Goal: Task Accomplishment & Management: Manage account settings

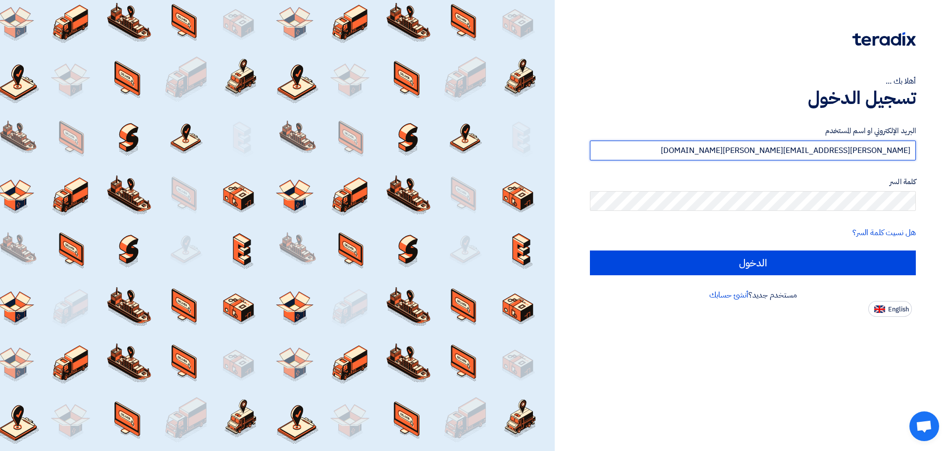
click at [788, 158] on input "[PERSON_NAME][EMAIL_ADDRESS][PERSON_NAME][DOMAIN_NAME]" at bounding box center [753, 151] width 326 height 20
paste input "[PERSON_NAME].[PERSON_NAME]"
type input "[PERSON_NAME][EMAIL_ADDRESS][PERSON_NAME][DOMAIN_NAME]"
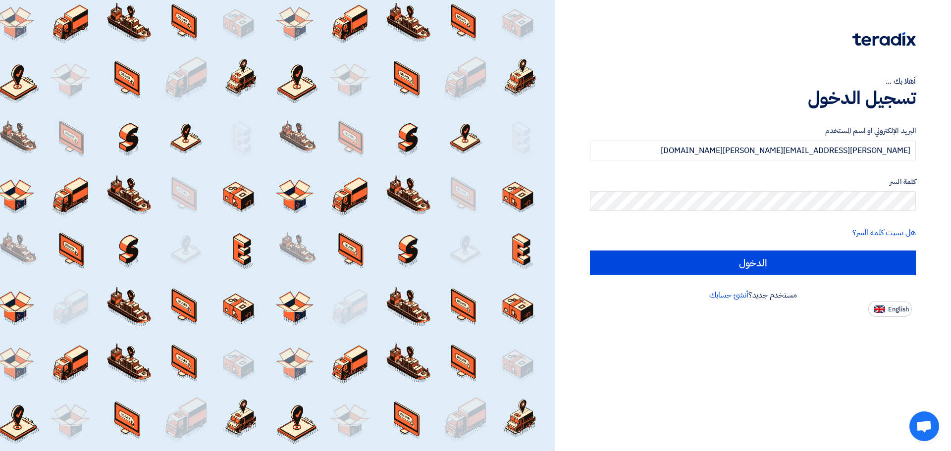
click at [859, 191] on div "كلمة السر" at bounding box center [753, 193] width 326 height 35
click at [932, 267] on div "أهلا بك ... تسجيل الدخول البريد الإلكتروني او اسم المستخدم [PERSON_NAME][EMAIL_…" at bounding box center [752, 158] width 381 height 317
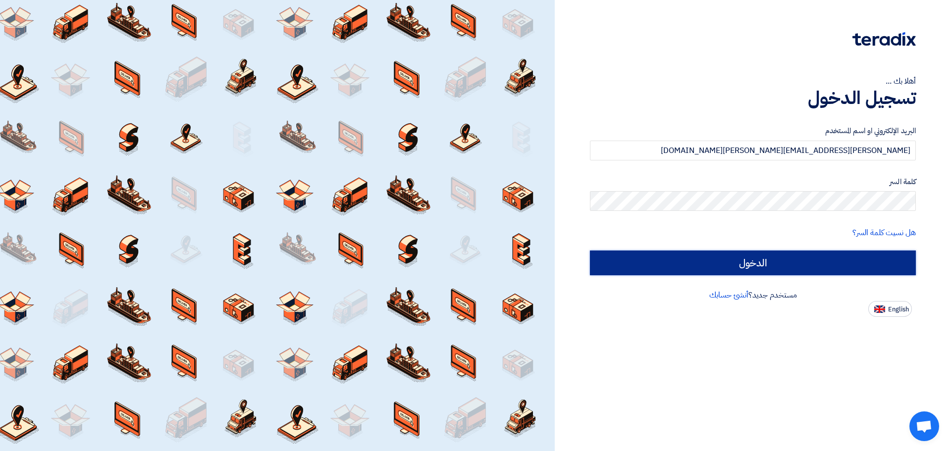
click at [873, 271] on input "الدخول" at bounding box center [753, 263] width 326 height 25
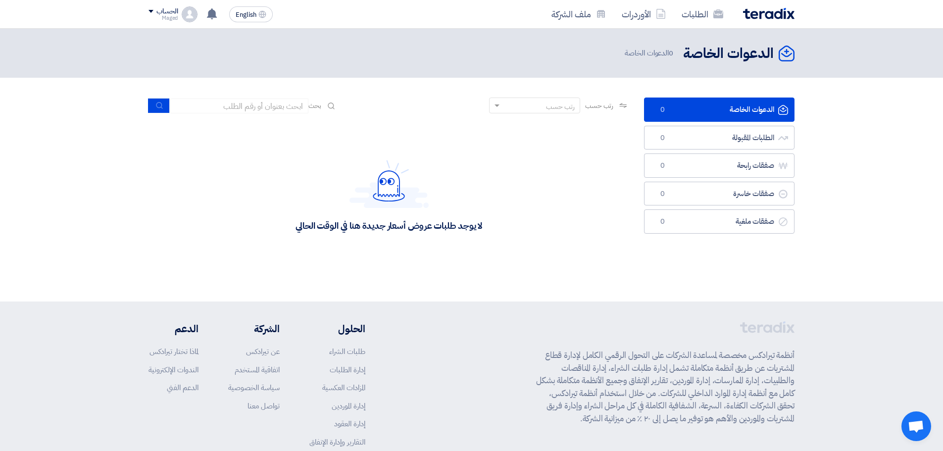
click at [169, 12] on div "الحساب" at bounding box center [166, 11] width 21 height 8
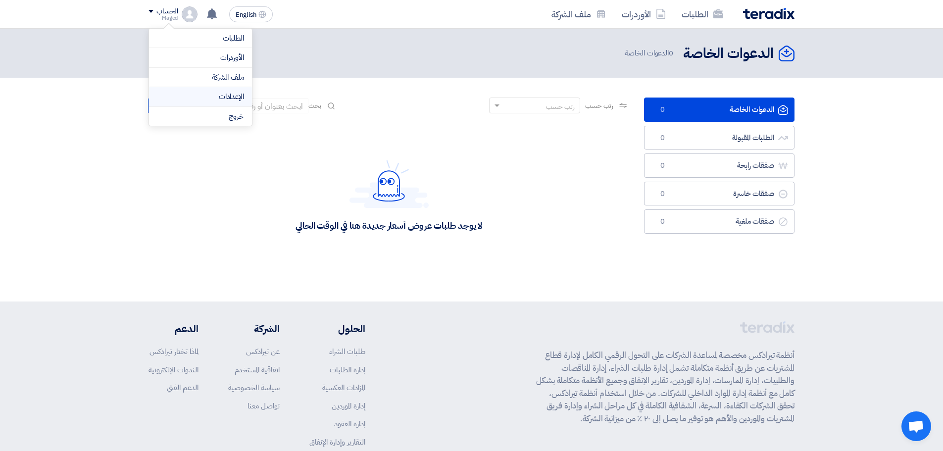
click at [227, 101] on link "الإعدادات" at bounding box center [200, 96] width 87 height 11
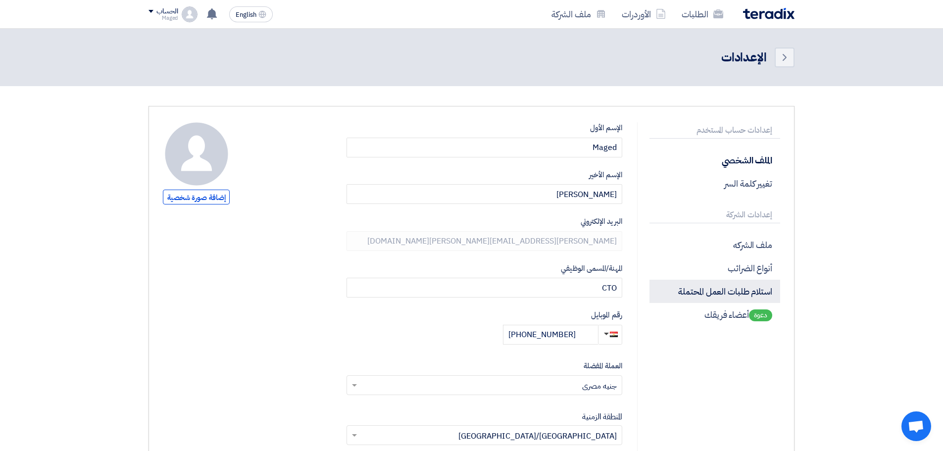
click at [726, 297] on p "استلام طلبات العمل المحتملة" at bounding box center [715, 291] width 131 height 23
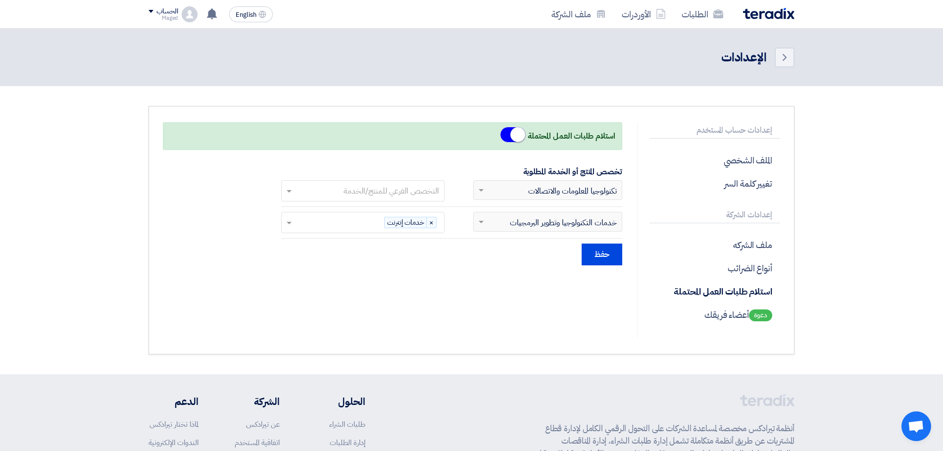
click at [858, 151] on section "إعدادات حساب المستخدم الملف الشخصي تغيير كلمة السر إعدادات الشركة ملف الشركه أن…" at bounding box center [471, 230] width 943 height 288
click at [763, 246] on p "ملف الشركه" at bounding box center [715, 244] width 131 height 23
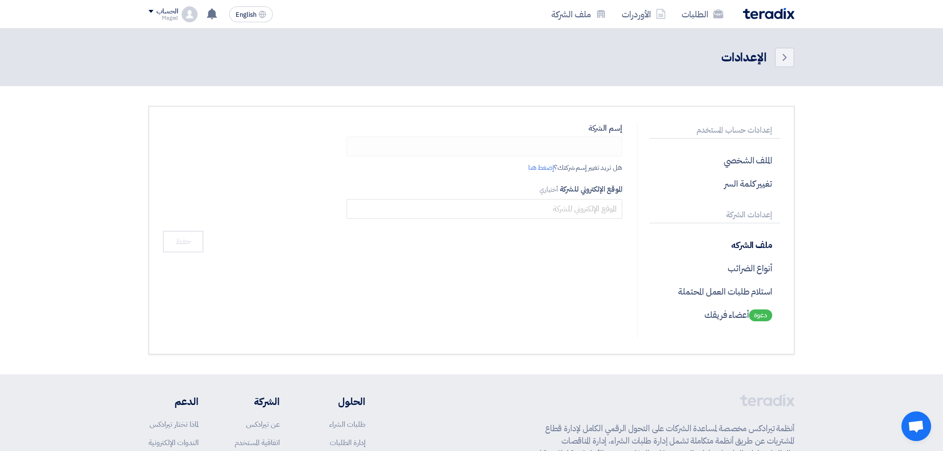
type input "Global Solutions"
type input "[DOMAIN_NAME]"
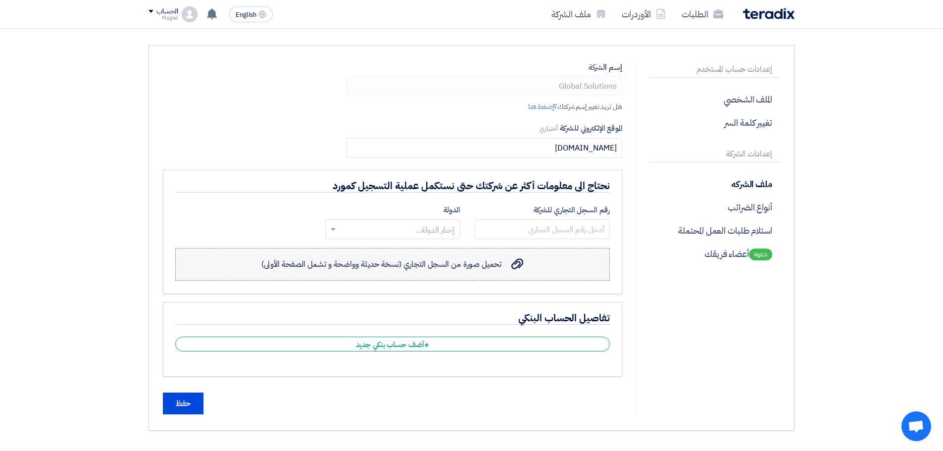
scroll to position [99, 0]
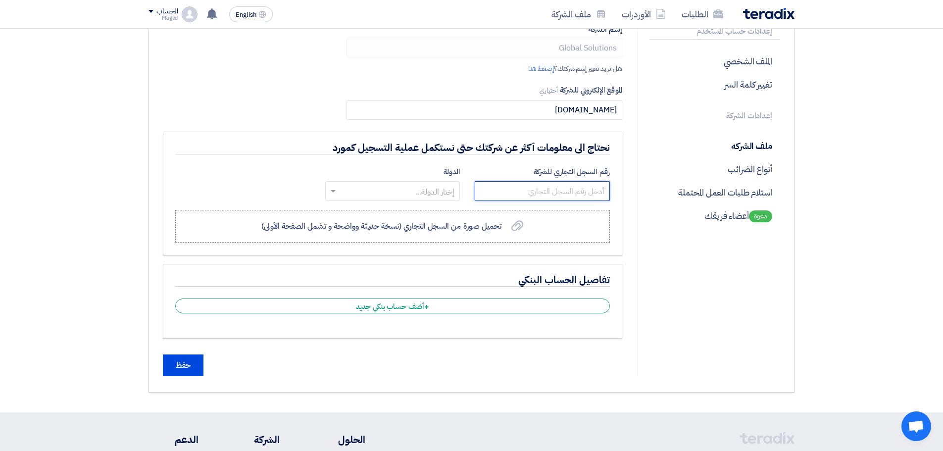
click at [548, 196] on input "text" at bounding box center [542, 191] width 135 height 20
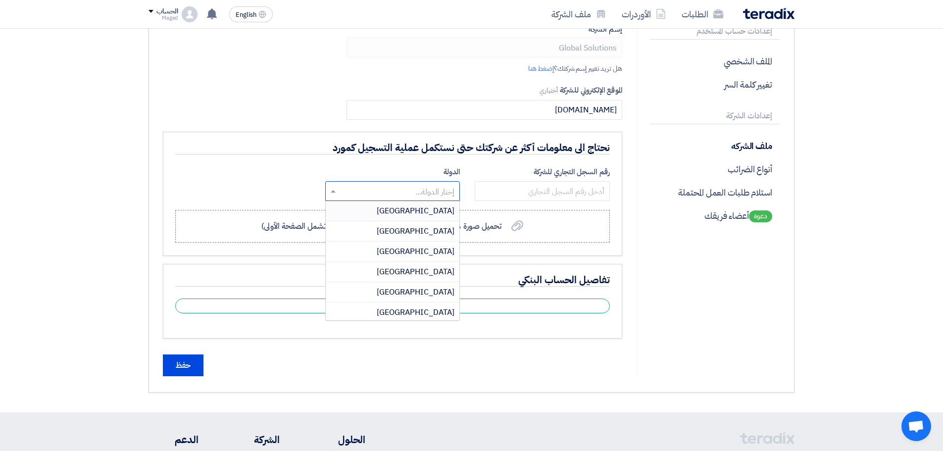
click at [452, 194] on input "text" at bounding box center [398, 192] width 115 height 16
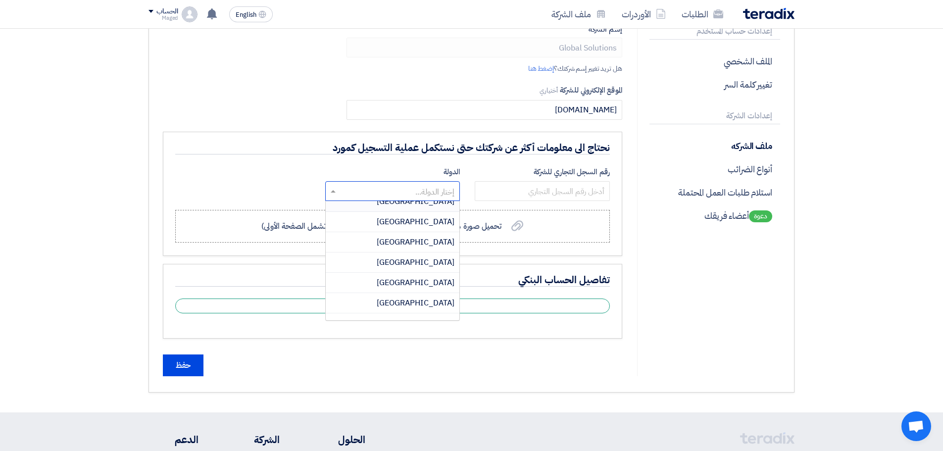
click at [446, 207] on div "[GEOGRAPHIC_DATA]" at bounding box center [393, 202] width 134 height 20
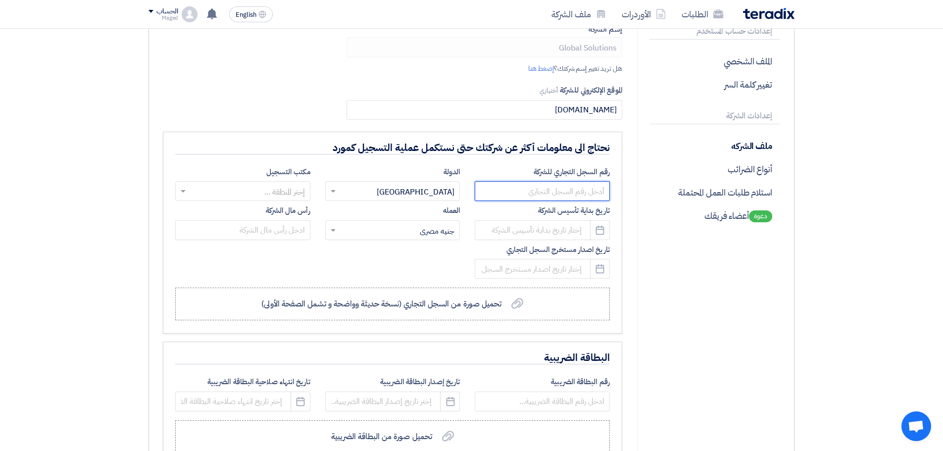
click at [525, 191] on input "text" at bounding box center [542, 191] width 135 height 20
click at [270, 101] on form "إسم الشركة Global Solutions هل تريد تغيير إسم شركتك؟ إضغط هنا الموقع الإلكتروني…" at bounding box center [393, 371] width 460 height 696
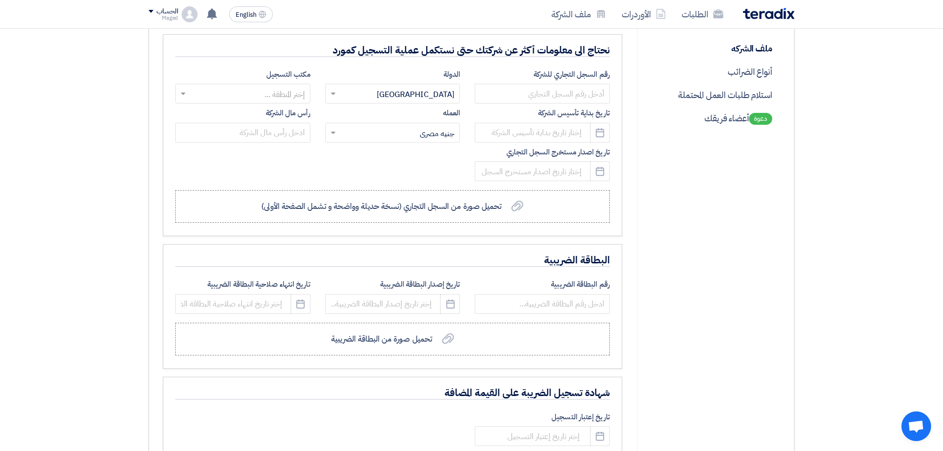
scroll to position [198, 0]
click at [458, 209] on span "تحميل صورة من السجل التجاري (نسخة حديثة وواضحة و تشمل الصفحة الأولى)" at bounding box center [381, 205] width 240 height 12
click at [0, 0] on input "تحميل صورة من السجل التجاري (نسخة حديثة وواضحة و تشمل الصفحة الأولى) تحميل صورة…" at bounding box center [0, 0] width 0 height 0
